Goal: Task Accomplishment & Management: Complete application form

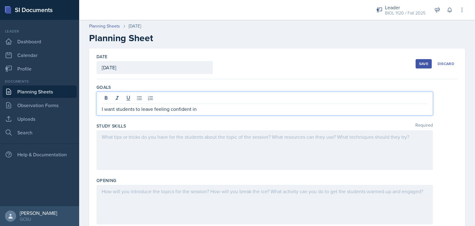
scroll to position [51, 0]
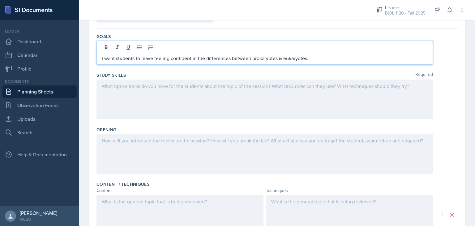
click at [257, 86] on div at bounding box center [264, 99] width 336 height 40
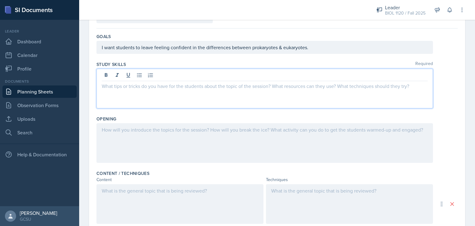
scroll to position [40, 0]
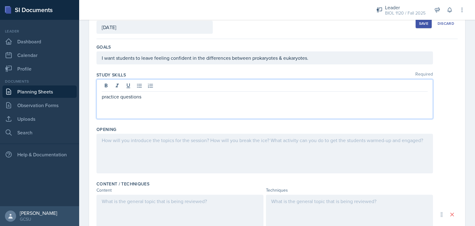
click at [231, 149] on div at bounding box center [264, 154] width 336 height 40
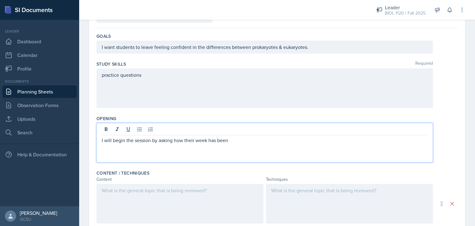
click at [232, 140] on p "I will begin the session by asking how their week has been" at bounding box center [265, 139] width 326 height 7
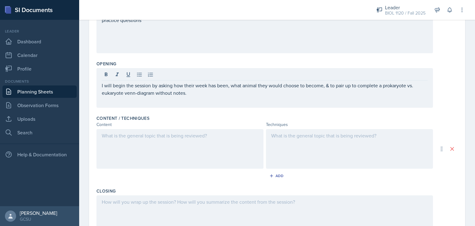
scroll to position [108, 0]
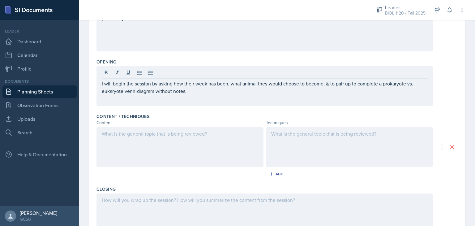
click at [229, 130] on p at bounding box center [180, 133] width 156 height 7
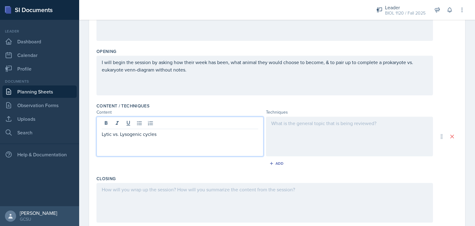
click at [333, 127] on div at bounding box center [349, 137] width 167 height 40
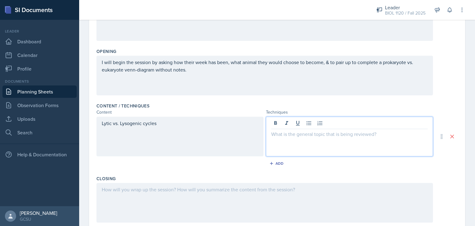
scroll to position [129, 0]
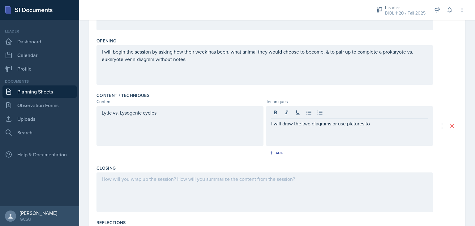
click at [335, 90] on div "Content / Techniques Content Techniques Lytic vs. Lysogenic cycles I will draw …" at bounding box center [276, 126] width 361 height 73
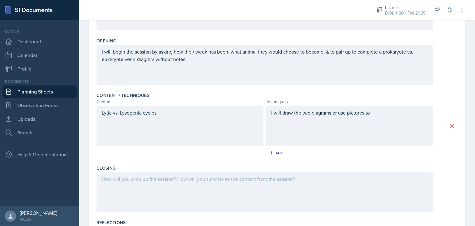
click at [387, 108] on div "I will draw the two diagrams or use pictures to" at bounding box center [349, 126] width 167 height 40
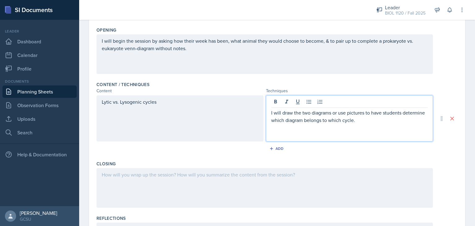
click at [169, 100] on div "Lytic vs. Lysogenic cycles" at bounding box center [179, 118] width 167 height 46
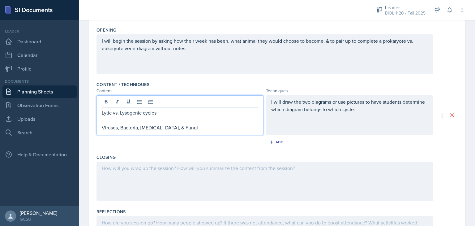
click at [326, 121] on div "I will draw the two diagrams or use pictures to have students determine which d…" at bounding box center [349, 113] width 156 height 30
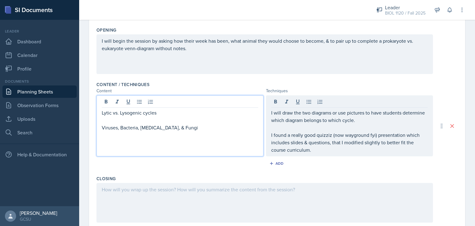
click at [181, 107] on div "Lytic vs. Lysogenic cycles Viruses, Bacteria, [MEDICAL_DATA], & Fungi" at bounding box center [179, 125] width 167 height 61
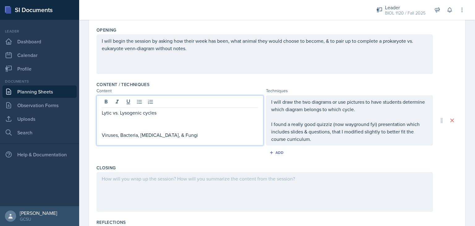
click at [328, 140] on p "I found a really good quizziz (now wayground fyi) presentation which includes s…" at bounding box center [349, 131] width 156 height 22
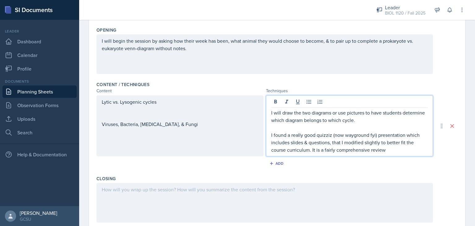
click at [385, 151] on p "I found a really good quizziz (now wayground fyi) presentation which includes s…" at bounding box center [349, 142] width 156 height 22
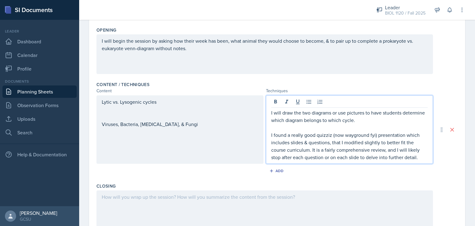
click at [415, 156] on p "I found a really good quizziz (now wayground fyi) presentation which includes s…" at bounding box center [349, 146] width 156 height 30
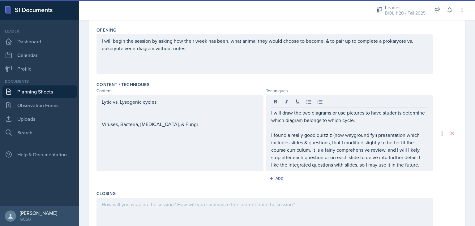
click at [400, 178] on div "Add" at bounding box center [276, 179] width 361 height 12
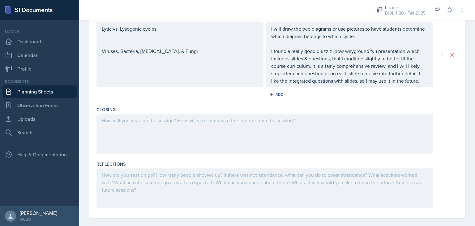
scroll to position [214, 0]
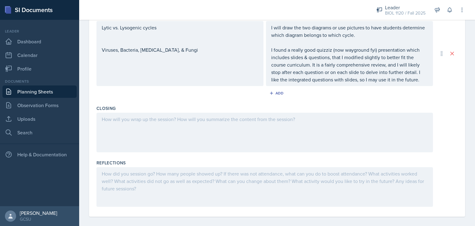
click at [291, 130] on div at bounding box center [264, 132] width 336 height 40
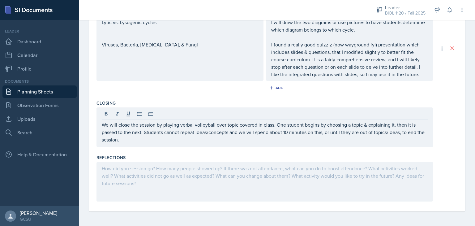
scroll to position [39, 0]
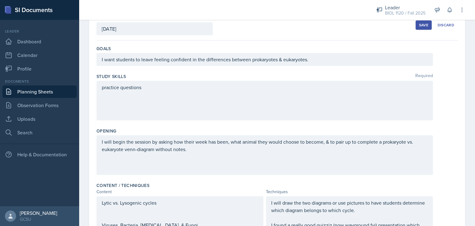
click at [426, 25] on button "Save" at bounding box center [423, 24] width 16 height 9
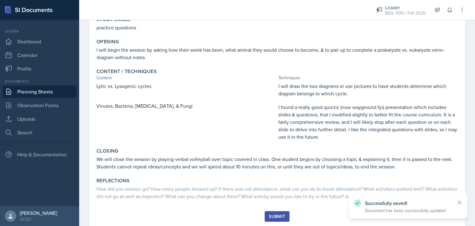
scroll to position [104, 0]
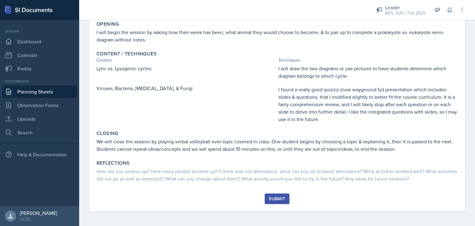
click at [276, 198] on div "Submit" at bounding box center [277, 198] width 16 height 5
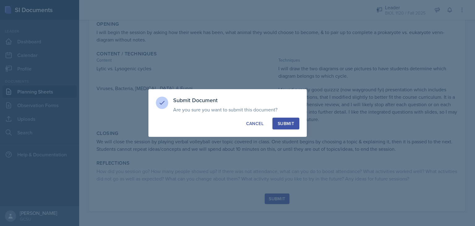
click at [286, 125] on div "Submit" at bounding box center [286, 123] width 16 height 6
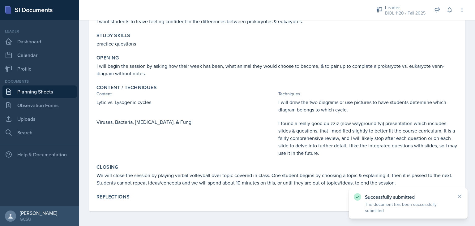
scroll to position [0, 0]
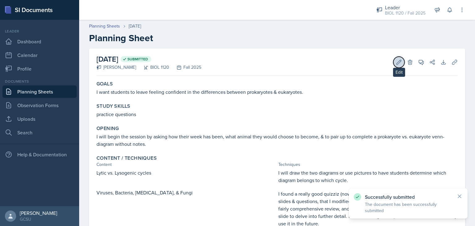
click at [393, 63] on button "Edit" at bounding box center [398, 62] width 11 height 11
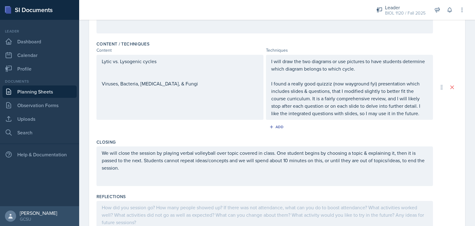
scroll to position [190, 0]
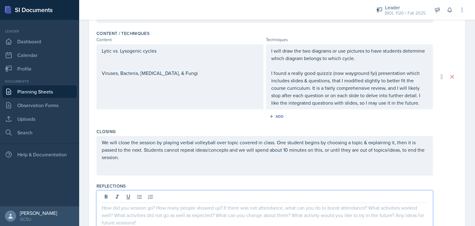
click at [201, 209] on p at bounding box center [265, 207] width 326 height 7
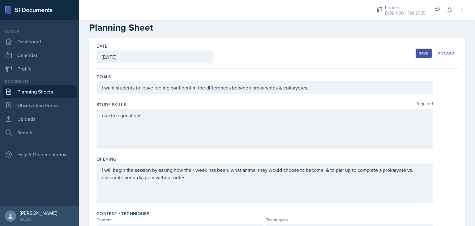
click at [100, 115] on div "practice questions" at bounding box center [264, 129] width 336 height 40
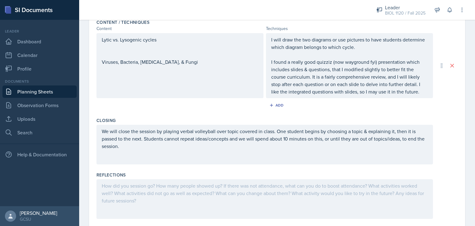
scroll to position [212, 0]
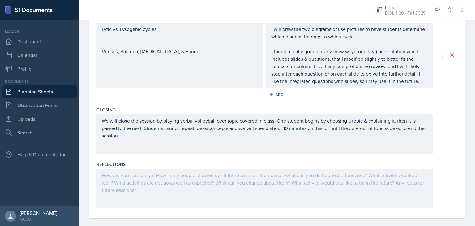
click at [367, 84] on p "I found a really good quizziz (now wayground fyi) presentation which includes s…" at bounding box center [349, 66] width 156 height 37
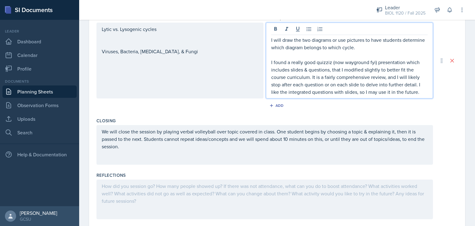
click at [418, 90] on p "I found a really good quizziz (now wayground fyi) presentation which includes s…" at bounding box center [349, 76] width 156 height 37
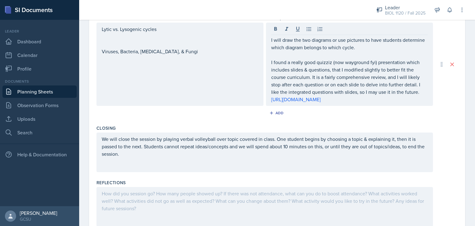
click at [431, 172] on div "We will close the session by playing verbal volleyball over topic covered in cl…" at bounding box center [276, 152] width 361 height 40
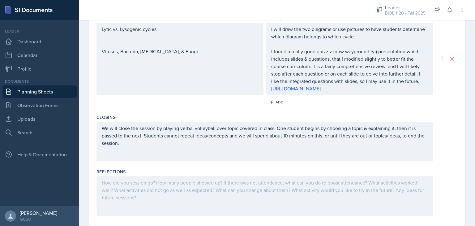
click at [303, 201] on div at bounding box center [264, 196] width 336 height 40
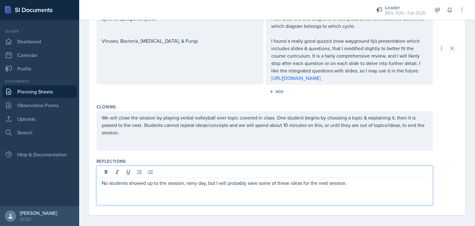
click at [187, 186] on p "No students showed up to the session; rainy day, but I will probably save some …" at bounding box center [265, 182] width 326 height 7
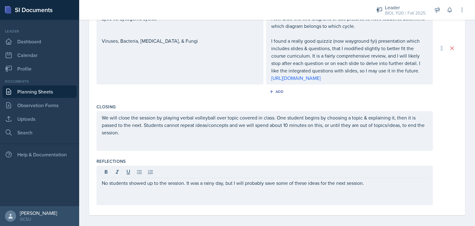
click at [454, 121] on div "Date [DATE] [DATE] 31 1 2 3 4 5 6 7 8 9 10 11 12 13 14 15 16 17 18 19 20 21 22 …" at bounding box center [277, 20] width 376 height 389
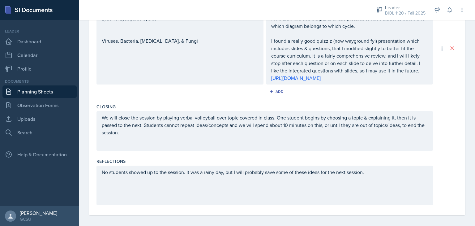
scroll to position [43, 0]
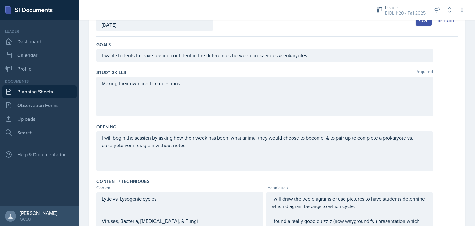
click at [419, 21] on div "Save" at bounding box center [423, 21] width 9 height 5
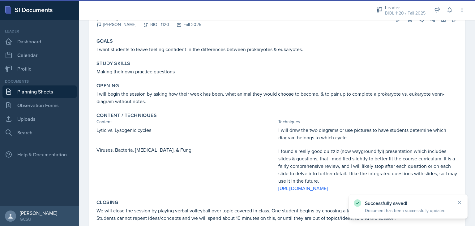
scroll to position [45, 0]
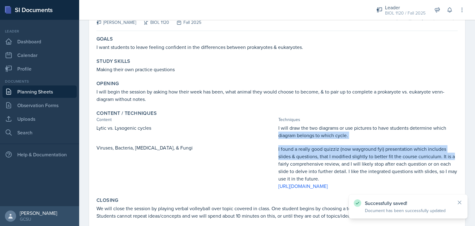
drag, startPoint x: 466, startPoint y: 145, endPoint x: 464, endPoint y: 159, distance: 13.5
click at [464, 159] on div "[DATE] Submitted [PERSON_NAME] BIOL 1120 Fall 2025 Edit Delete View Comments Co…" at bounding box center [277, 135] width 396 height 262
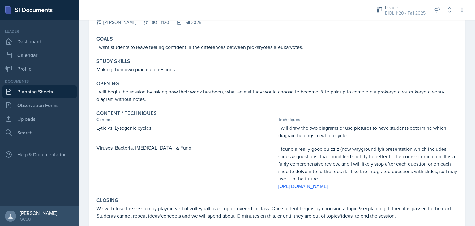
click at [457, 76] on div "[DATE] Submitted [PERSON_NAME] BIOL 1120 Fall 2025 Edit Delete View Comments Co…" at bounding box center [277, 128] width 376 height 248
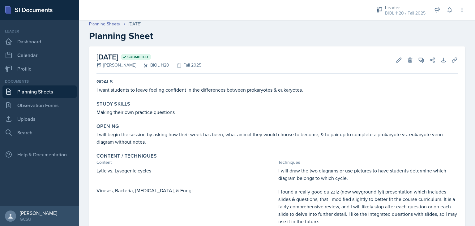
scroll to position [0, 0]
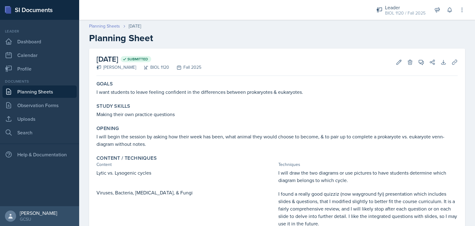
click at [112, 24] on link "Planning Sheets" at bounding box center [104, 26] width 31 height 6
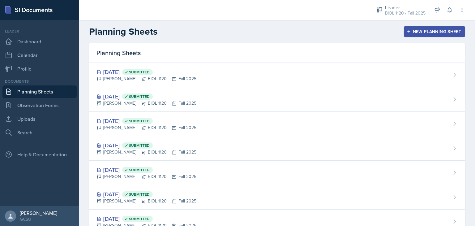
click at [436, 32] on div "New Planning Sheet" at bounding box center [434, 31] width 53 height 5
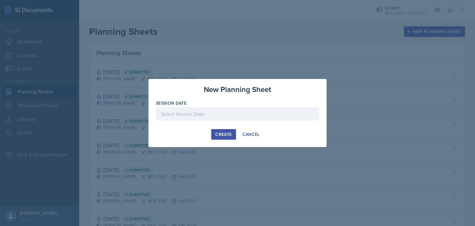
click at [251, 112] on div at bounding box center [237, 113] width 163 height 13
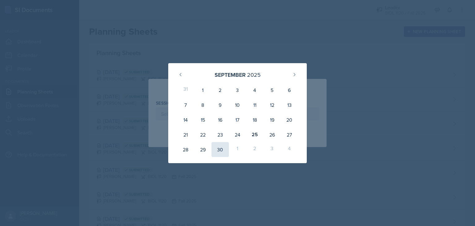
click at [219, 150] on div "30" at bounding box center [219, 149] width 17 height 15
type input "[DATE]"
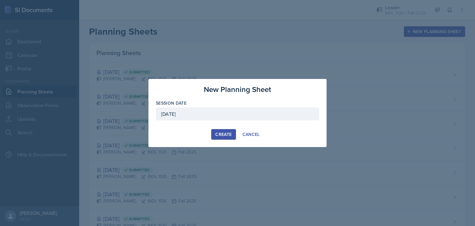
click at [225, 132] on div "Create" at bounding box center [223, 134] width 16 height 5
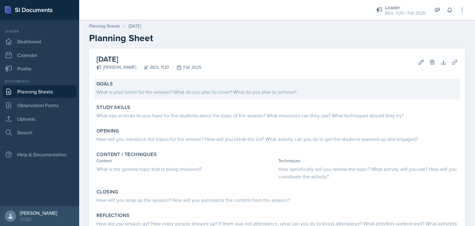
click at [191, 91] on div "What is your intent for the session? What do you plan to cover? What do you pla…" at bounding box center [276, 91] width 361 height 7
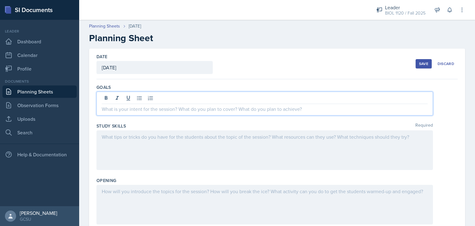
click at [187, 98] on div at bounding box center [264, 103] width 336 height 24
click at [160, 109] on p "I want students to come to session even if they feel confident in the material." at bounding box center [265, 108] width 326 height 7
click at [434, 65] on button "Discard" at bounding box center [445, 63] width 23 height 9
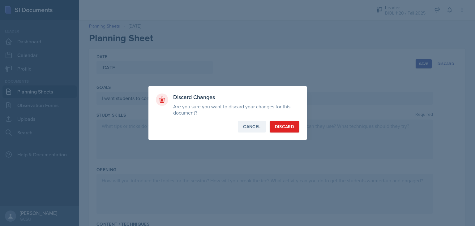
click at [253, 122] on button "Cancel" at bounding box center [252, 127] width 28 height 12
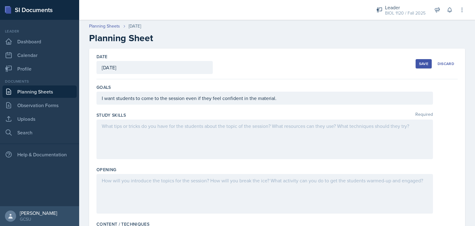
click at [420, 61] on button "Save" at bounding box center [423, 63] width 16 height 9
